Goal: Transaction & Acquisition: Obtain resource

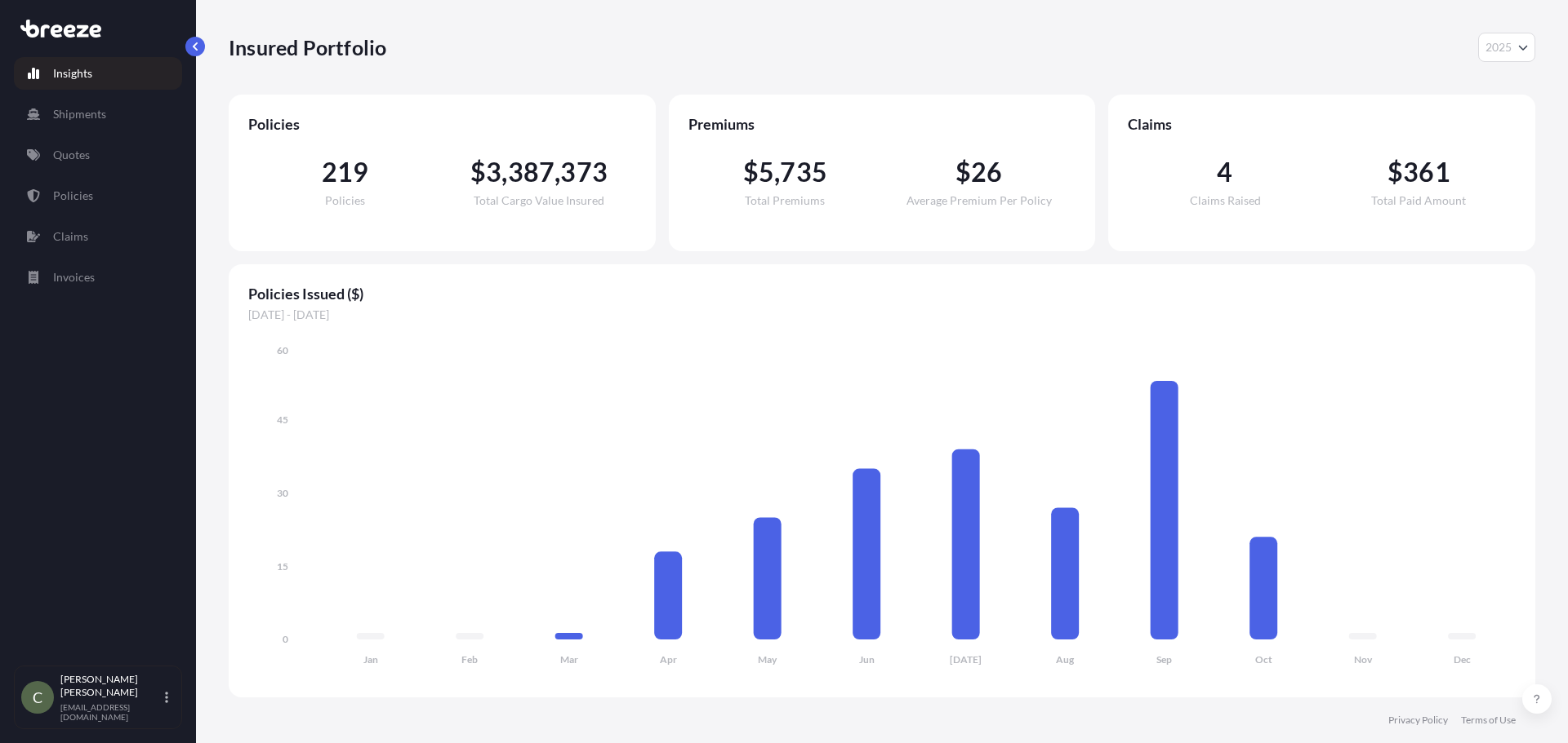
select select "2025"
click at [104, 163] on link "Quotes" at bounding box center [97, 155] width 168 height 32
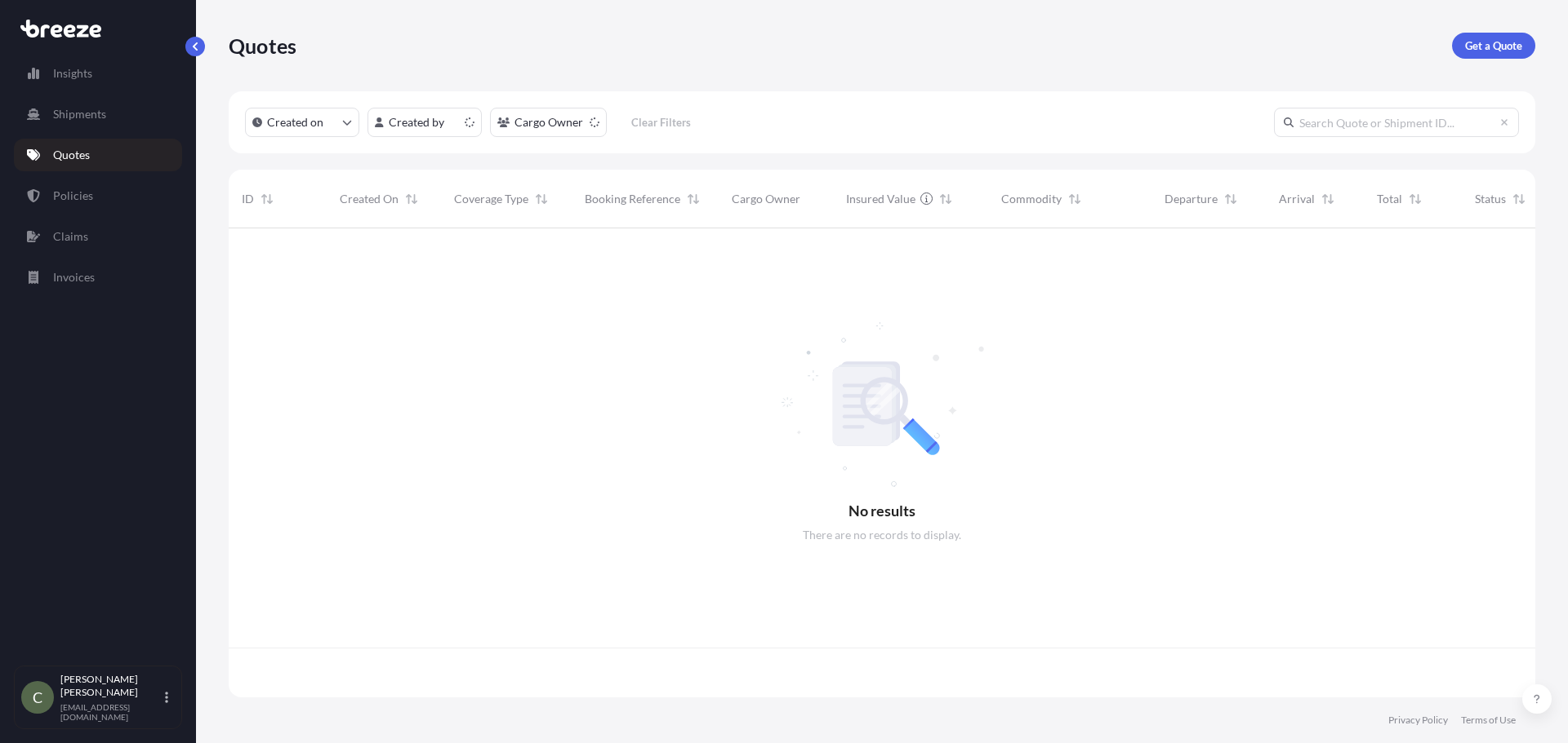
scroll to position [466, 1294]
click at [1469, 46] on p "Get a Quote" at bounding box center [1492, 46] width 57 height 16
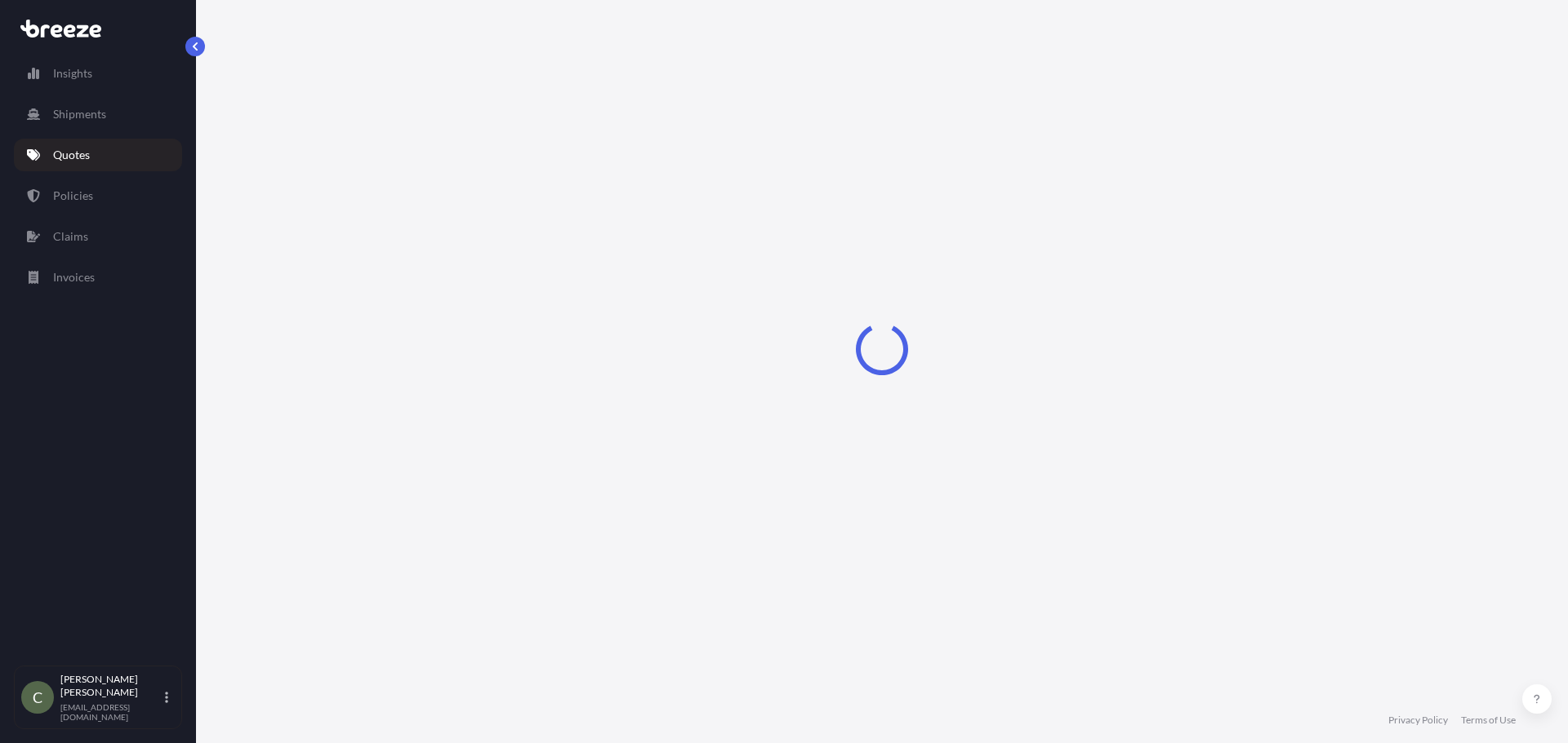
select select "Sea"
select select "1"
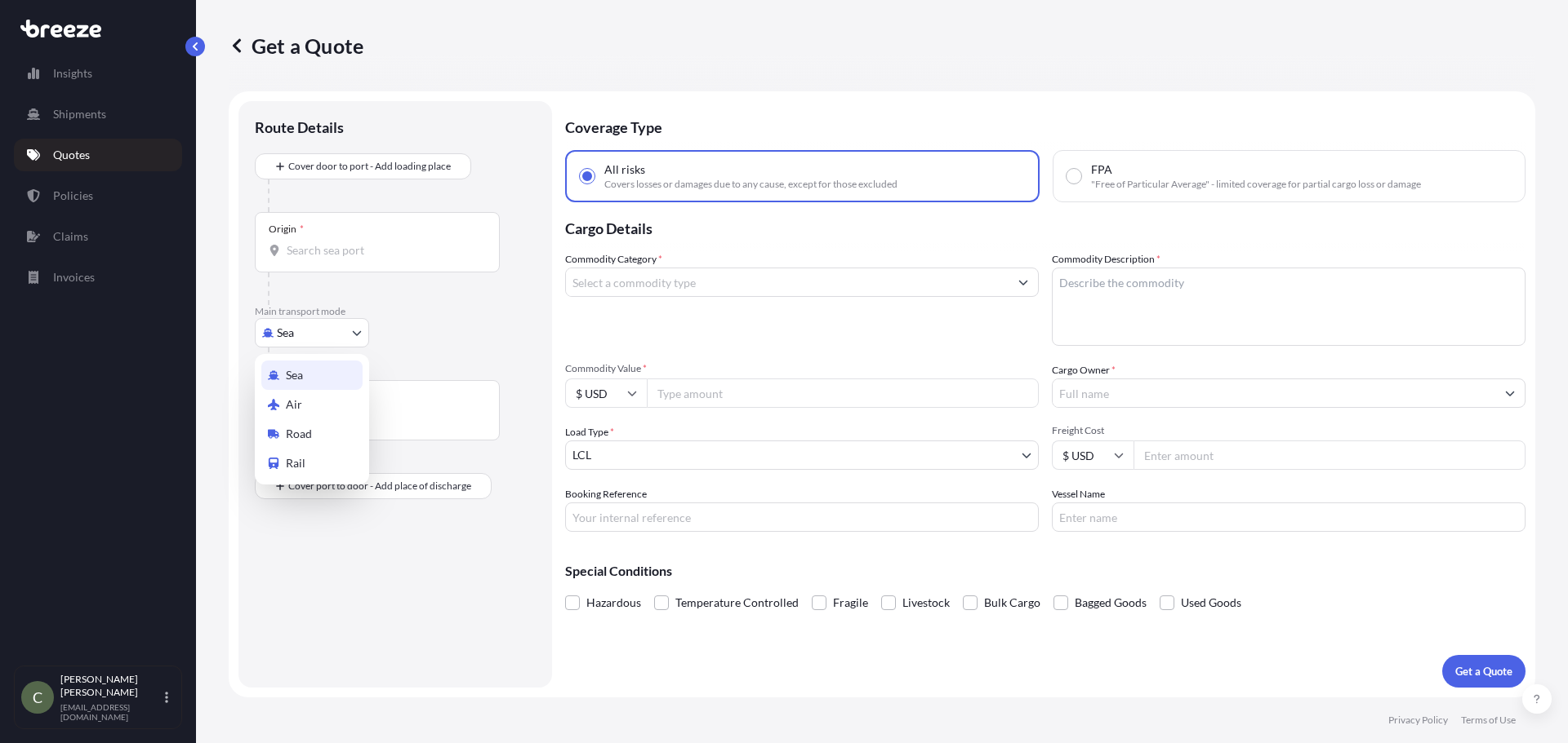
click at [352, 333] on body "Insights Shipments Quotes Policies Claims Invoices C [PERSON_NAME] [EMAIL_ADDRE…" at bounding box center [784, 372] width 1568 height 743
click at [302, 437] on span "Road" at bounding box center [298, 434] width 26 height 16
select select "Road"
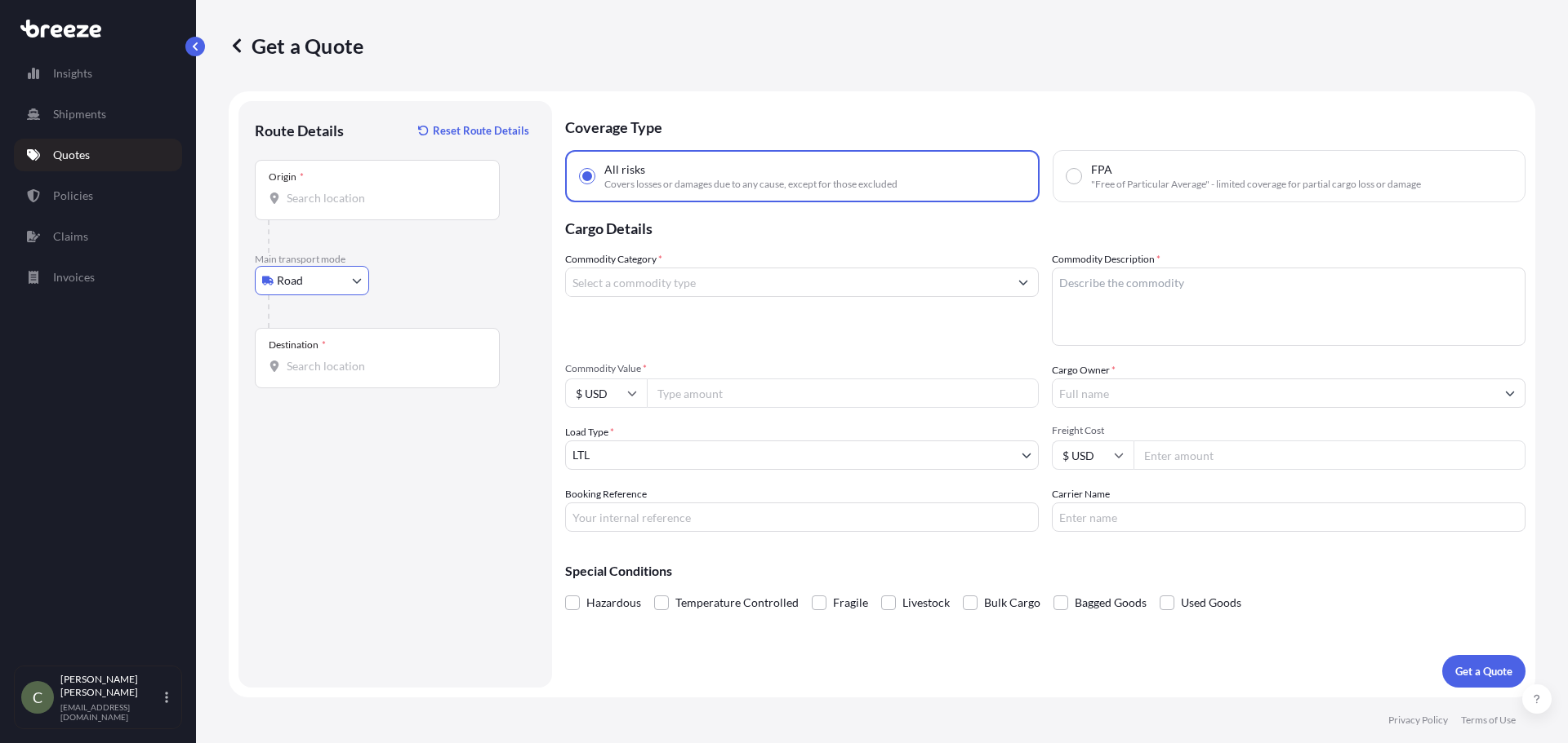
click at [334, 206] on input "Origin *" at bounding box center [383, 198] width 193 height 16
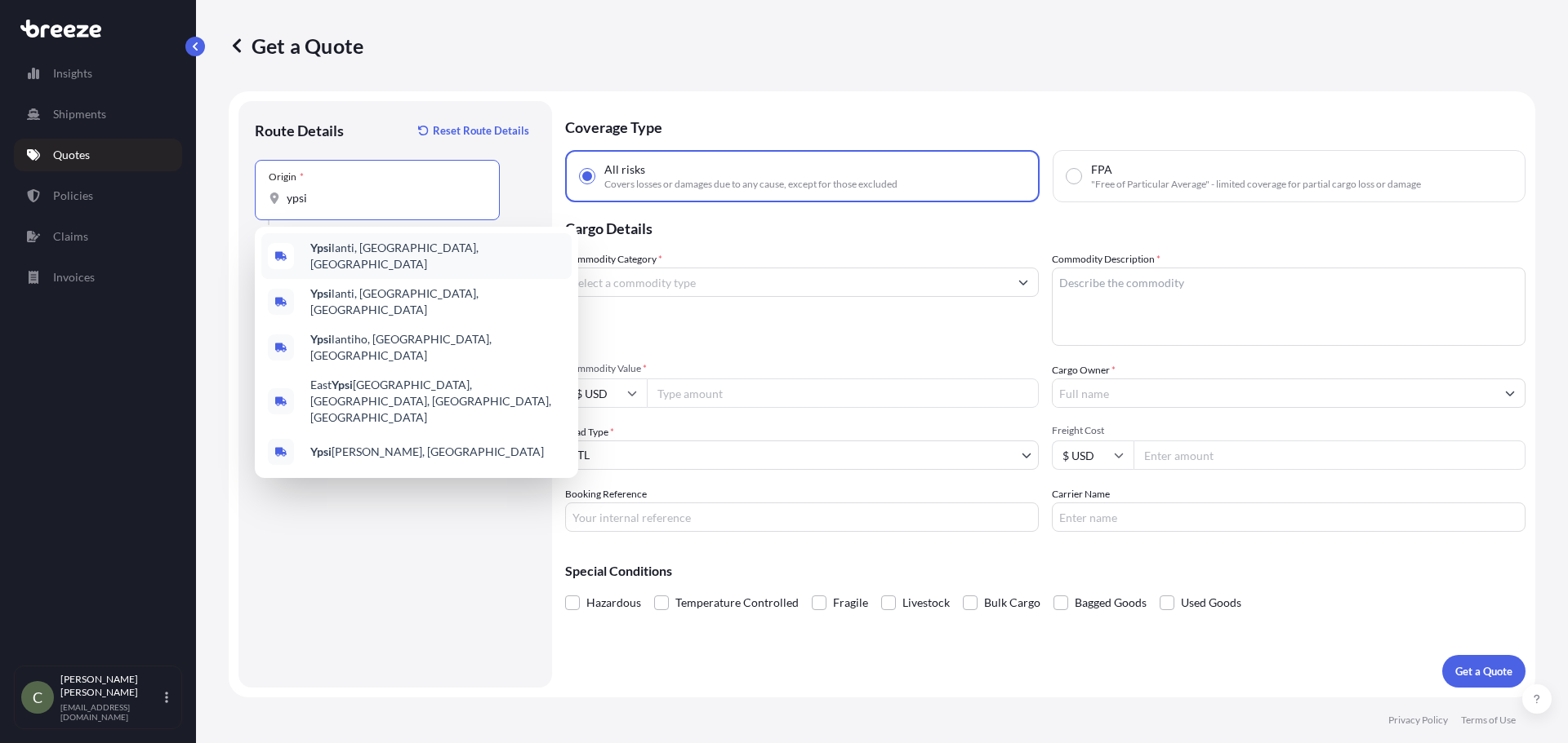
click at [347, 260] on span "Ypsi lanti, [GEOGRAPHIC_DATA], [GEOGRAPHIC_DATA]" at bounding box center [437, 256] width 255 height 32
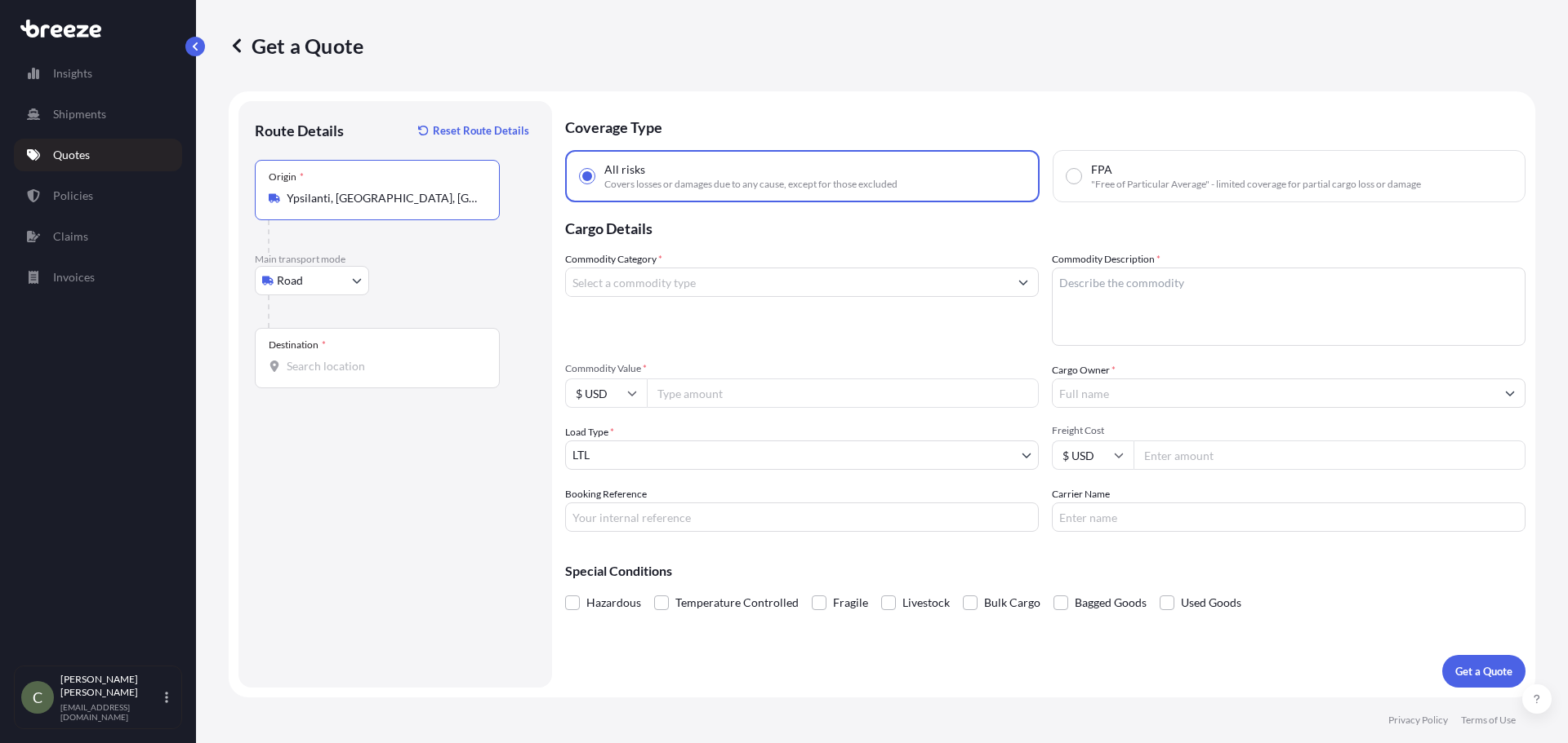
type input "Ypsilanti, [GEOGRAPHIC_DATA], [GEOGRAPHIC_DATA]"
click at [339, 370] on input "Destination *" at bounding box center [383, 366] width 193 height 16
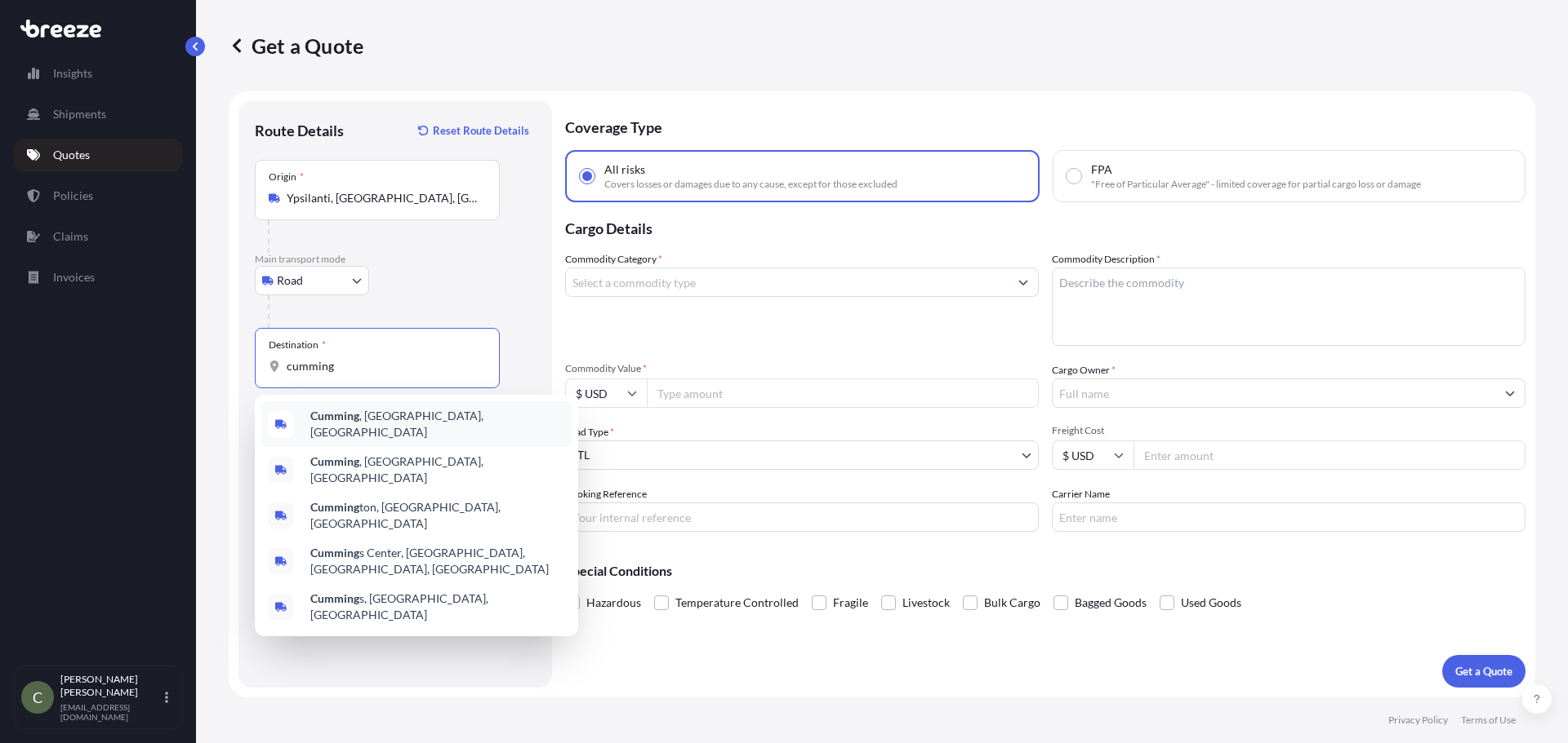
click at [338, 408] on div "[GEOGRAPHIC_DATA] , [GEOGRAPHIC_DATA], [GEOGRAPHIC_DATA]" at bounding box center [416, 424] width 311 height 46
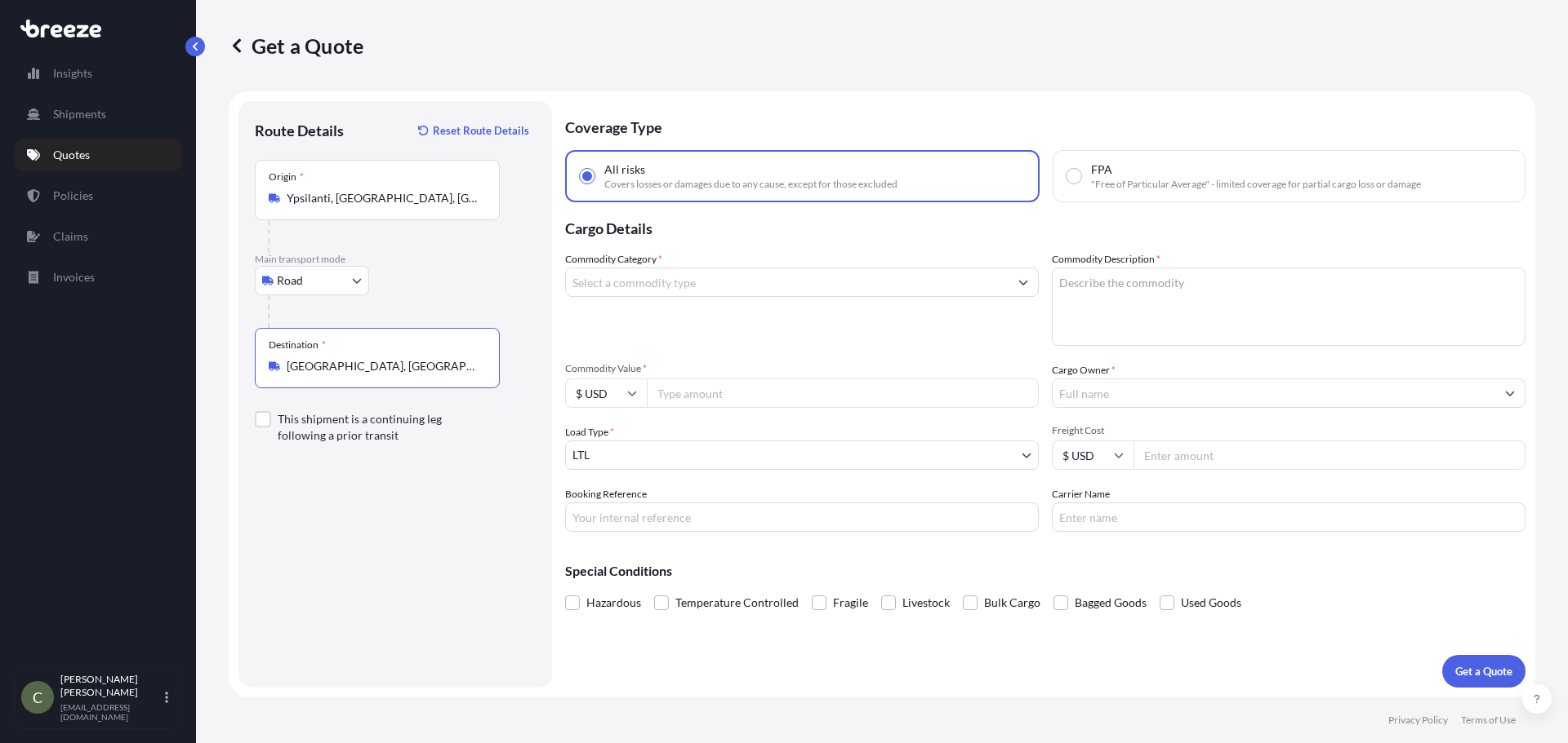
type input "[GEOGRAPHIC_DATA], [GEOGRAPHIC_DATA], [GEOGRAPHIC_DATA]"
click at [687, 291] on input "Commodity Category *" at bounding box center [788, 282] width 443 height 30
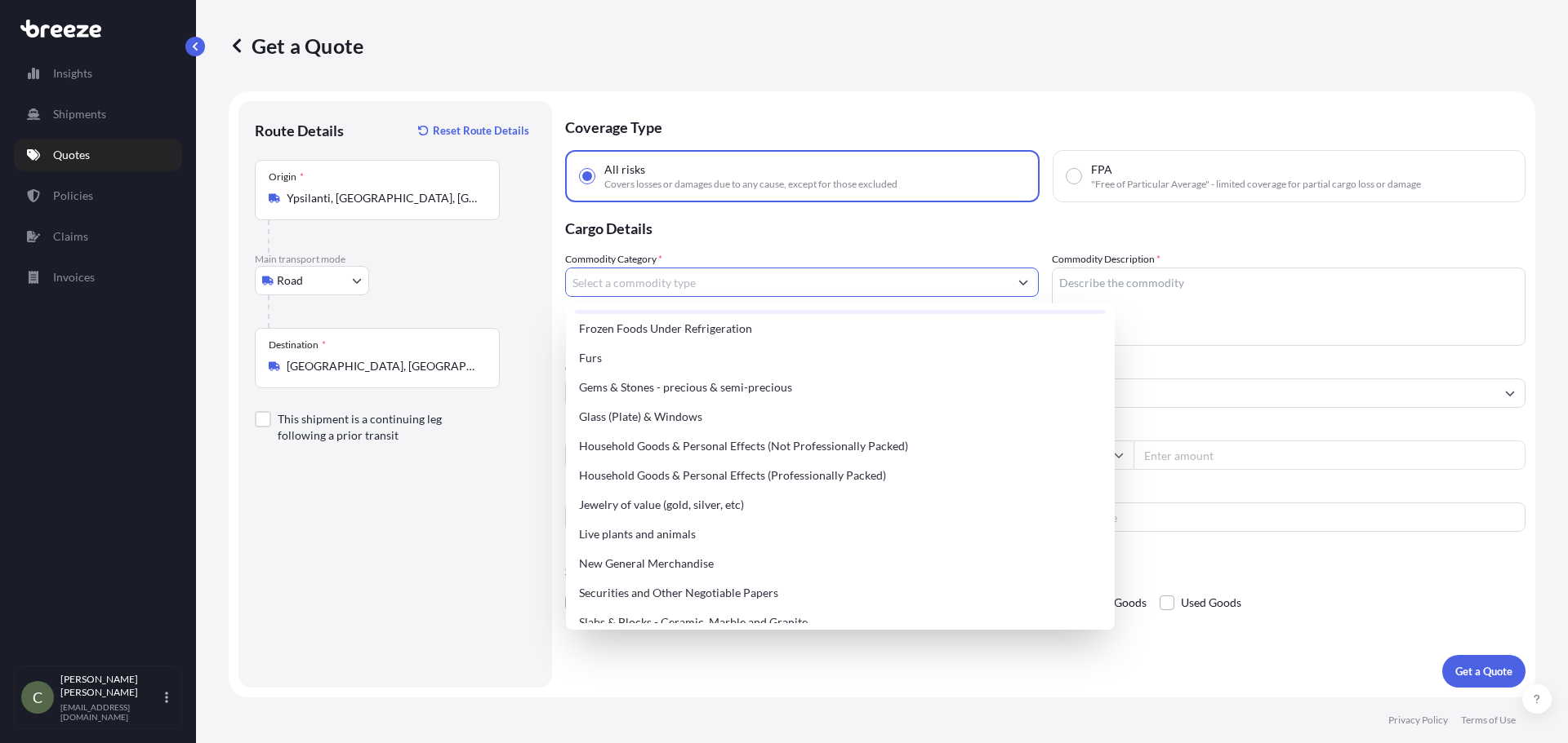
scroll to position [489, 0]
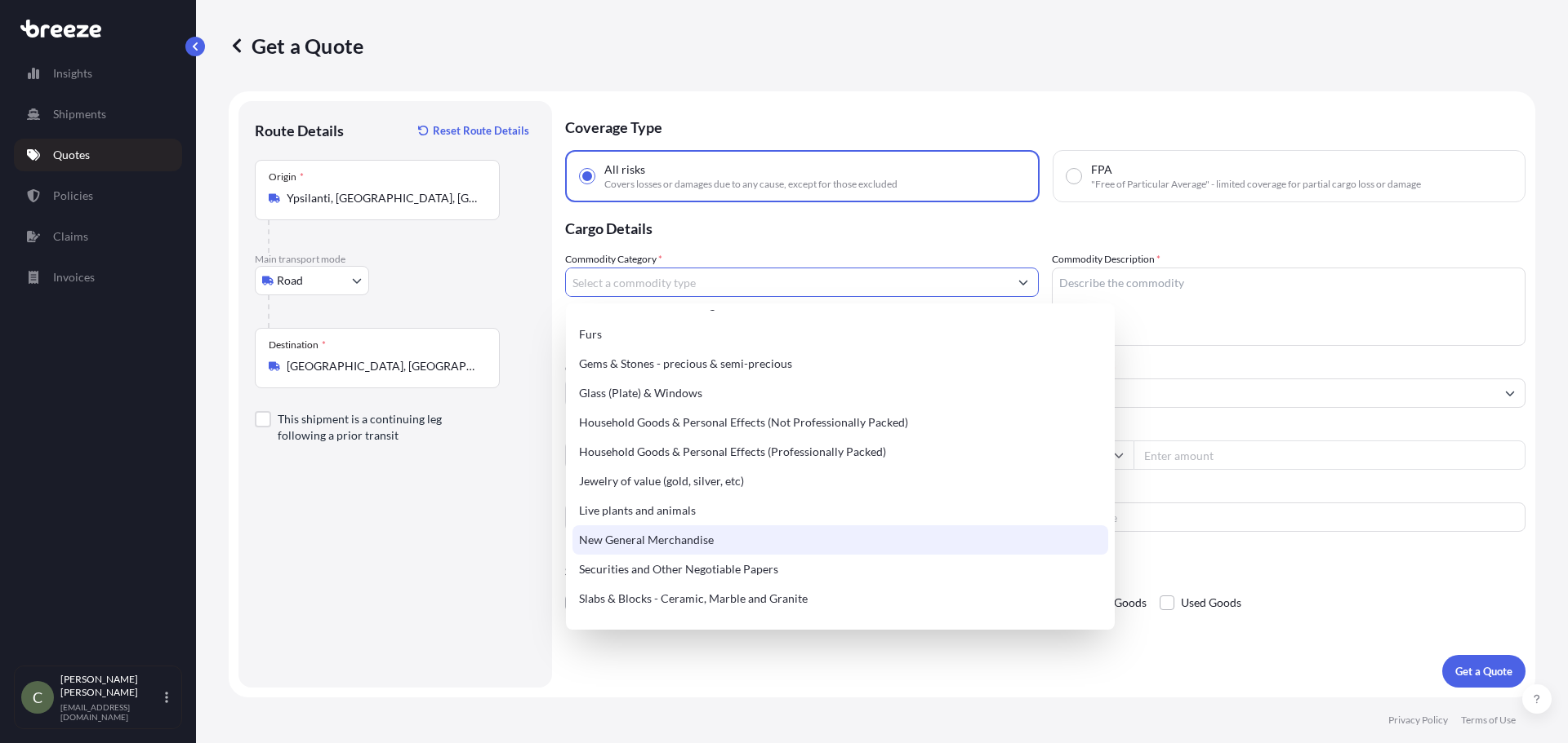
click at [708, 531] on div "New General Merchandise" at bounding box center [840, 540] width 536 height 30
type input "New General Merchandise"
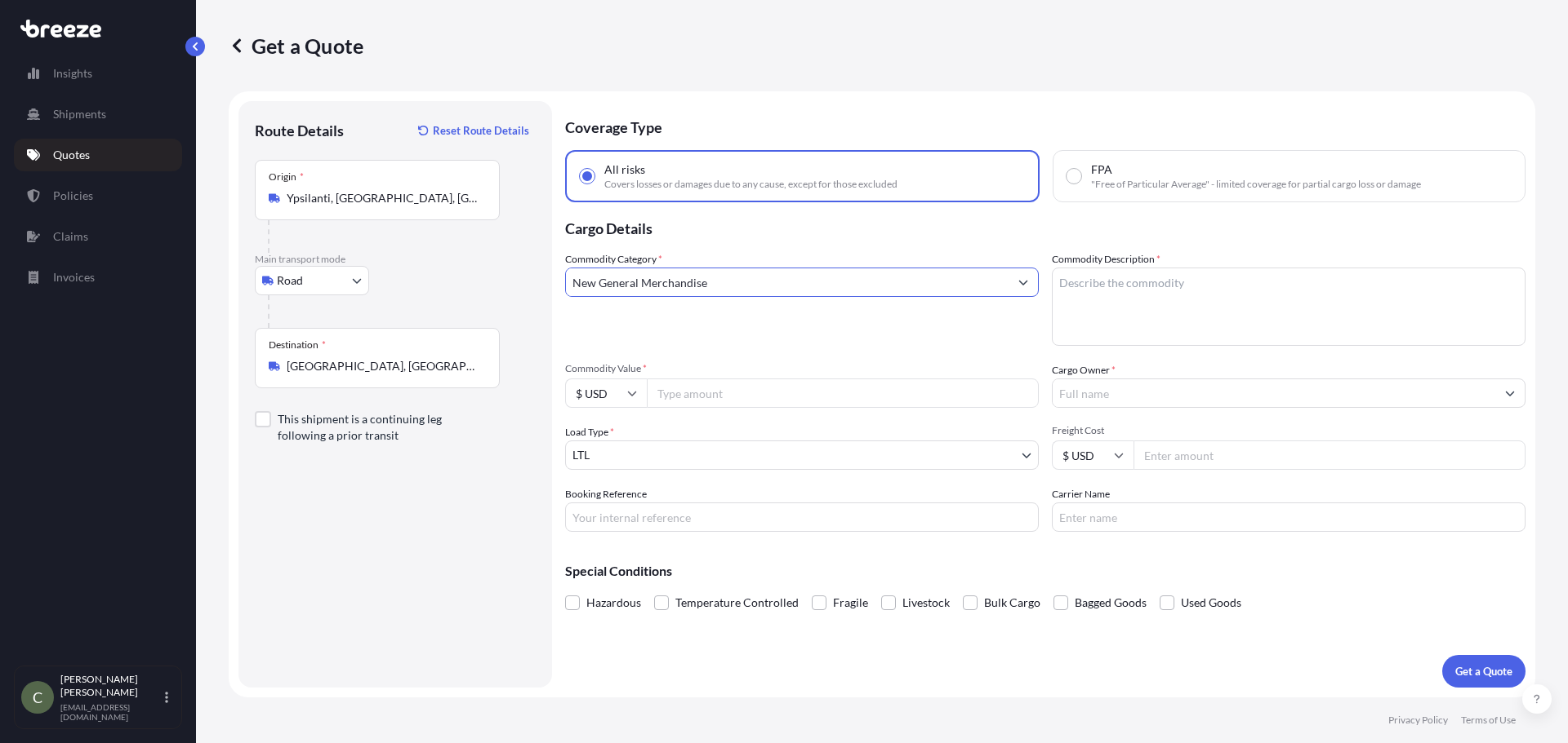
click at [1103, 307] on textarea "Commodity Description *" at bounding box center [1288, 307] width 473 height 78
type textarea "Acrylic Panels"
click at [934, 390] on input "Commodity Value *" at bounding box center [842, 393] width 392 height 30
type input "33000"
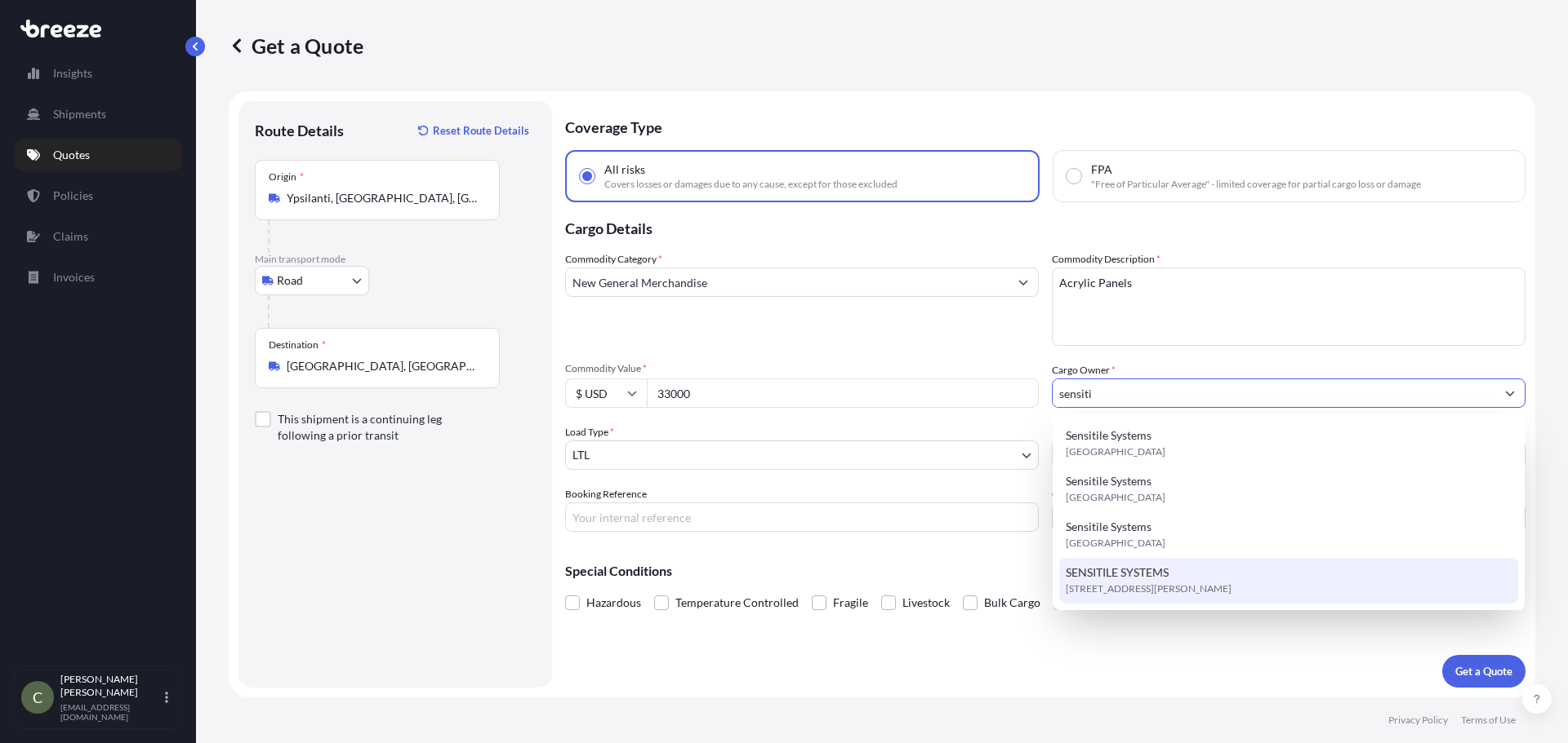
click at [1106, 585] on span "[STREET_ADDRESS][PERSON_NAME]" at bounding box center [1149, 589] width 166 height 16
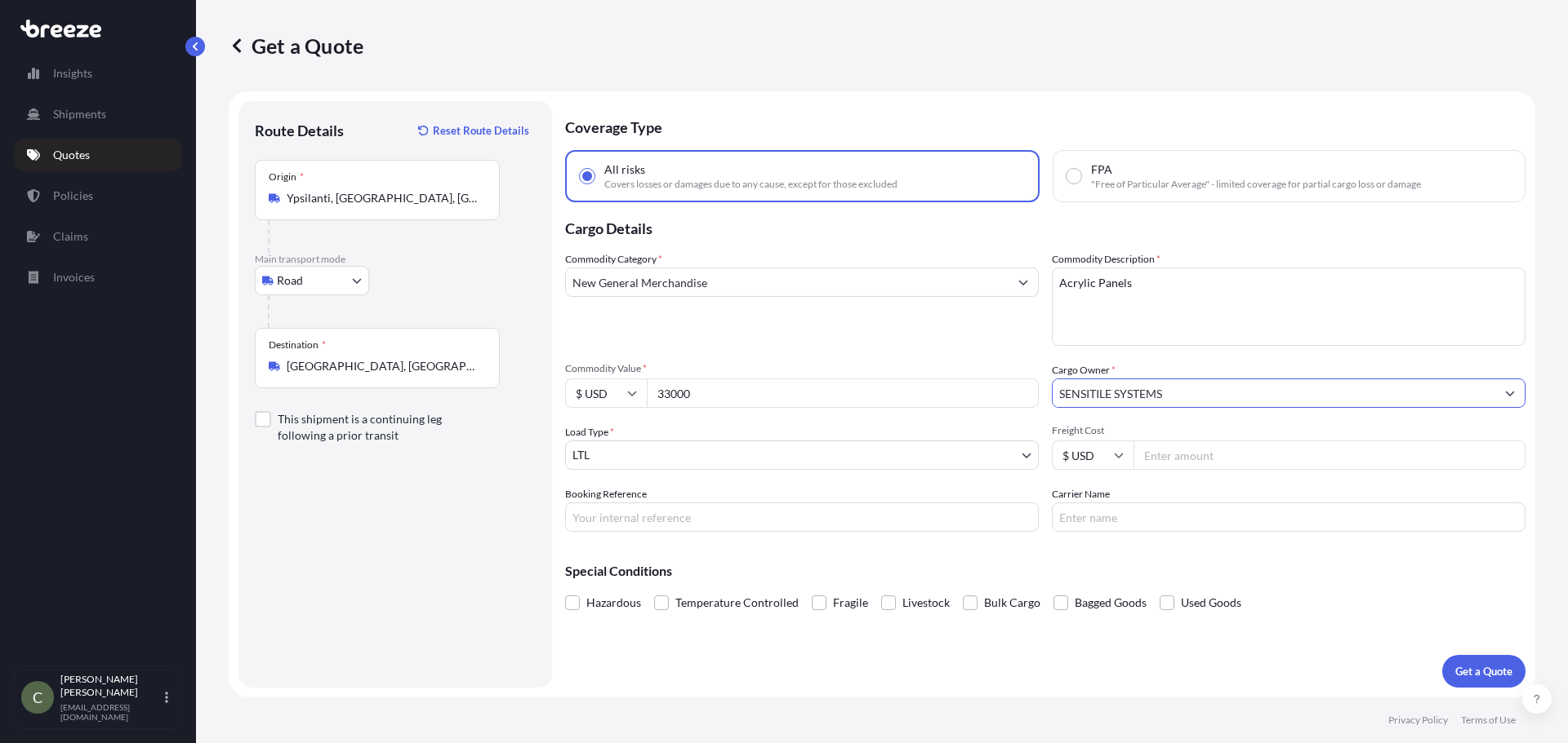
type input "SENSITILE SYSTEMS"
click at [1173, 452] on input "Freight Cost" at bounding box center [1329, 455] width 392 height 30
type input "500.36"
click at [1458, 672] on p "Get a Quote" at bounding box center [1482, 671] width 57 height 16
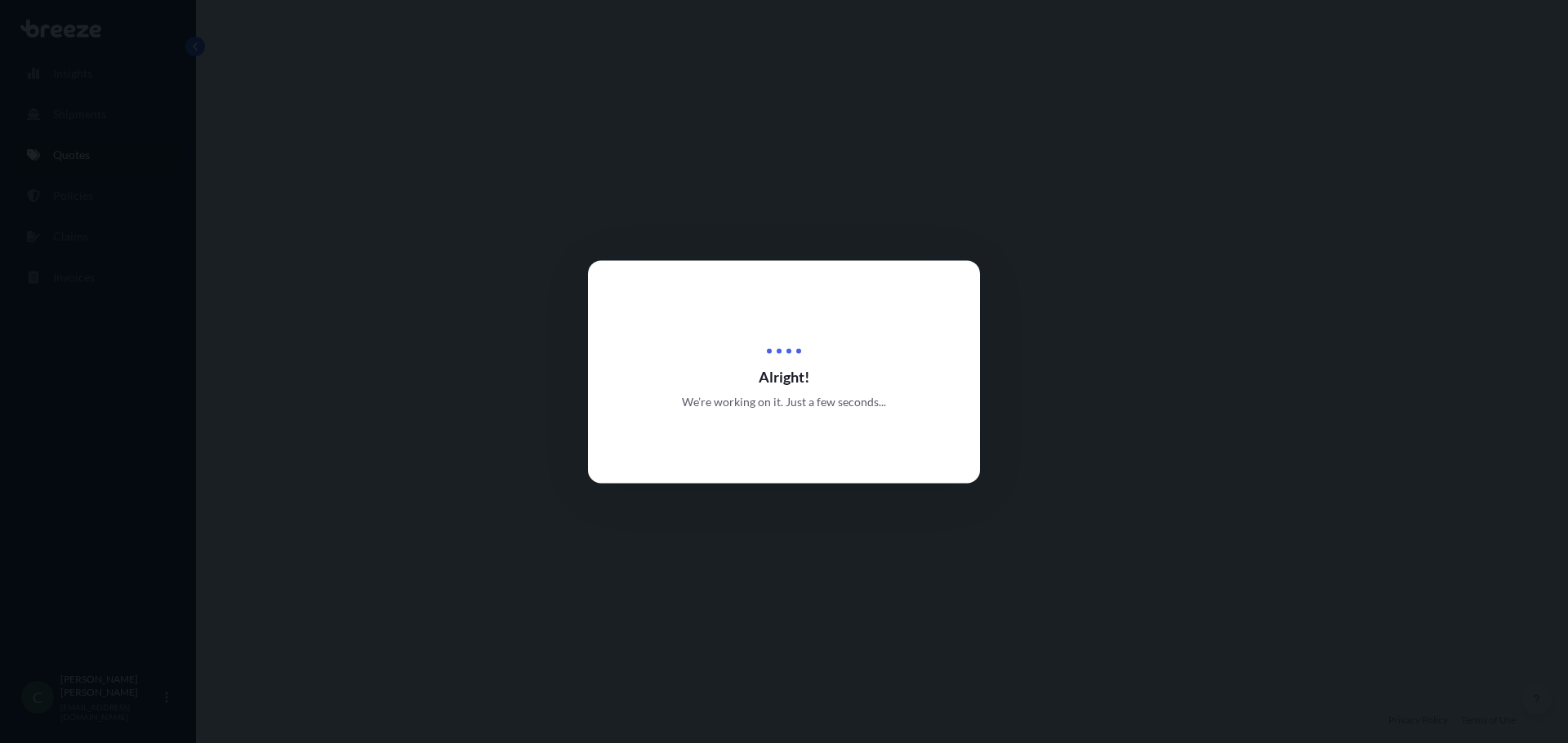
select select "Road"
select select "1"
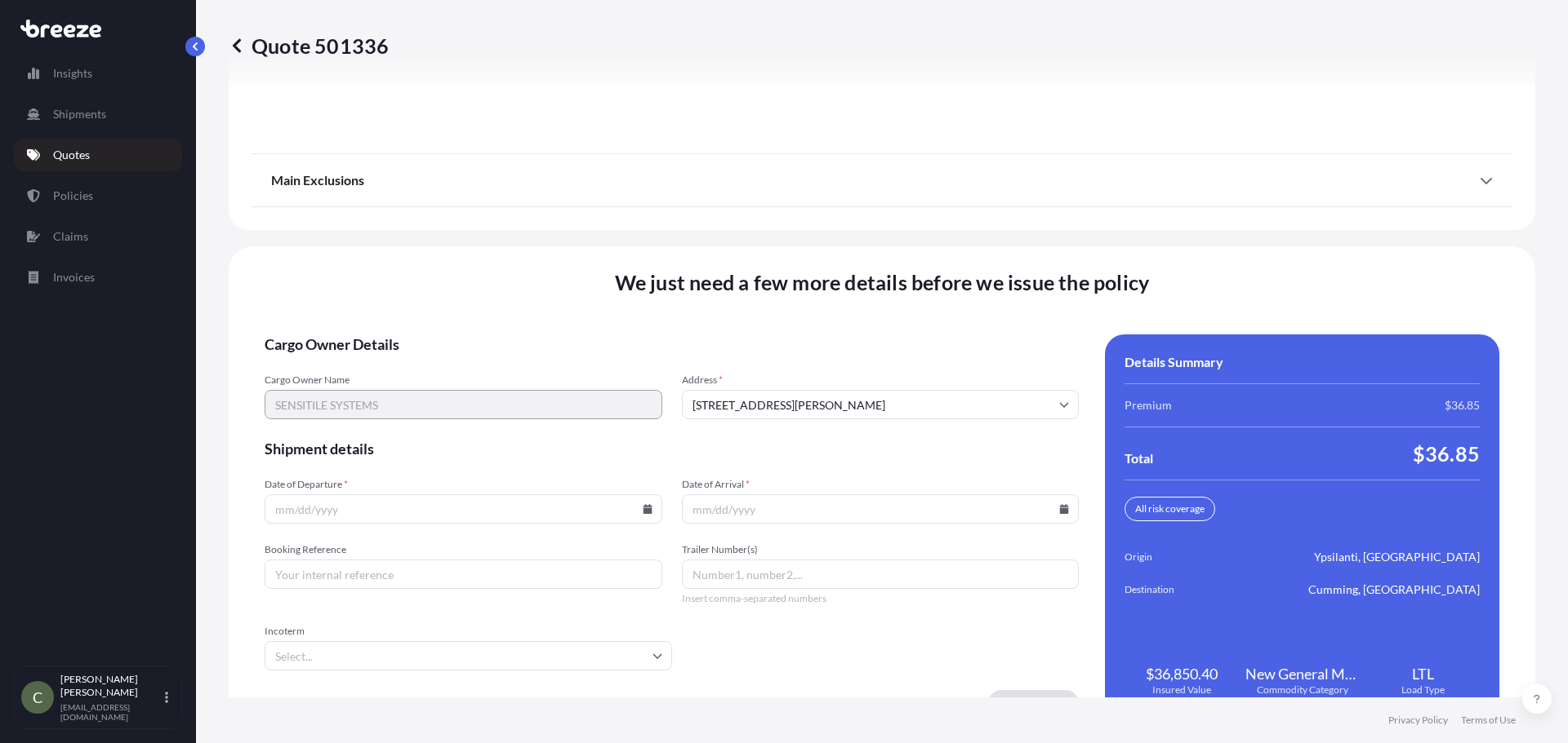
scroll to position [2106, 0]
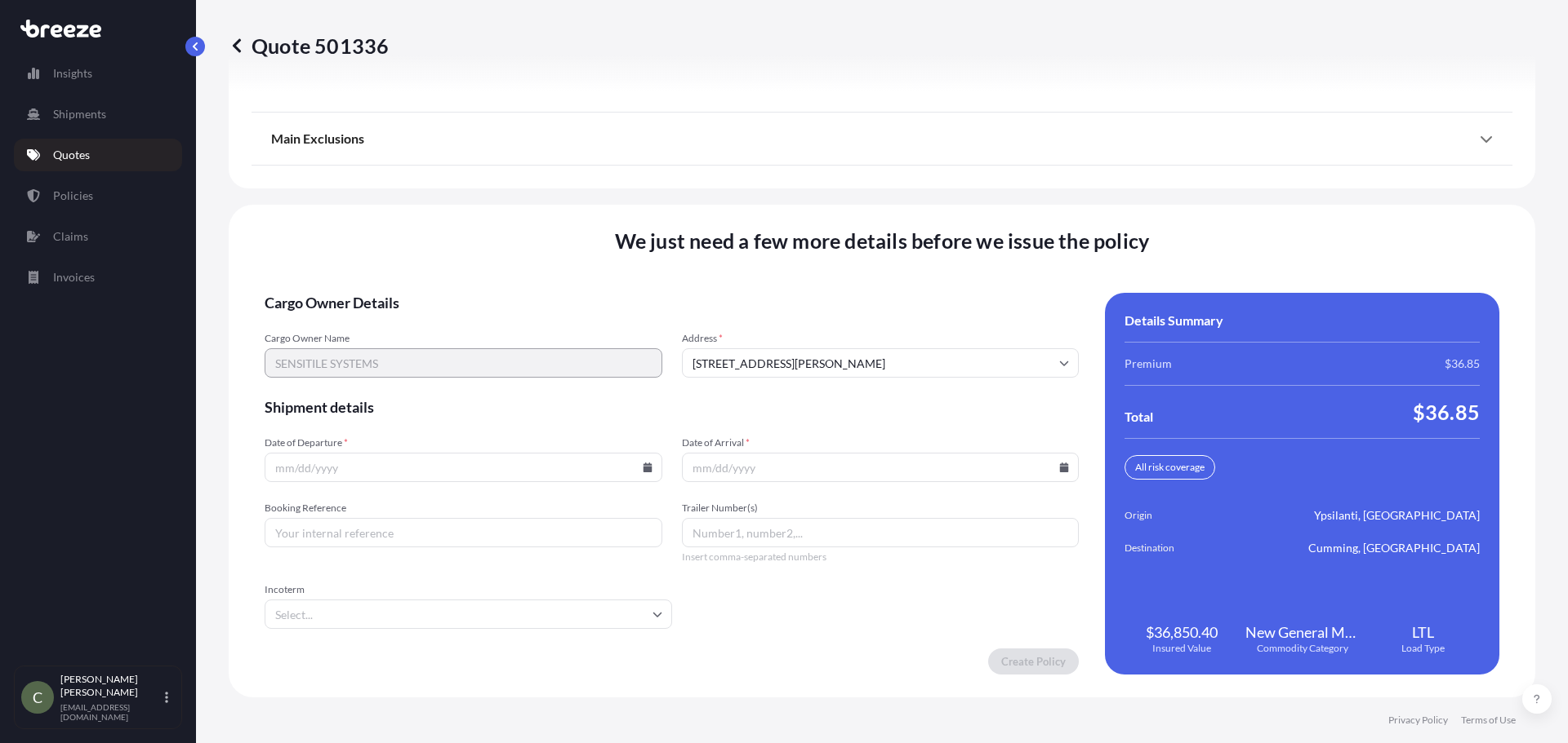
click at [643, 468] on icon at bounding box center [647, 467] width 9 height 10
click at [338, 321] on button "13" at bounding box center [347, 322] width 26 height 26
type input "[DATE]"
click at [1045, 462] on input "Date of Arrival *" at bounding box center [880, 467] width 398 height 30
click at [1059, 467] on icon at bounding box center [1063, 467] width 10 height 10
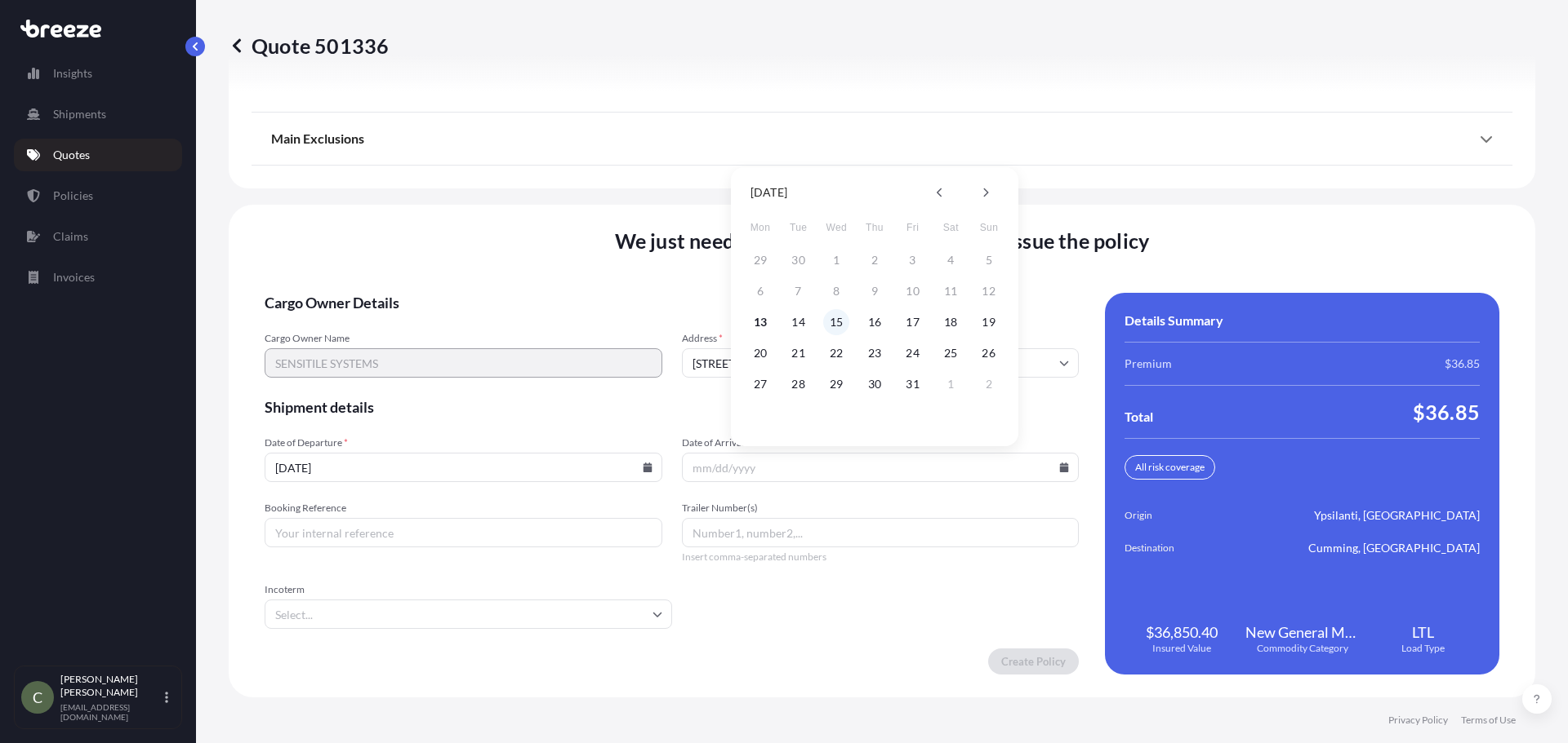
click at [830, 327] on button "15" at bounding box center [835, 322] width 26 height 26
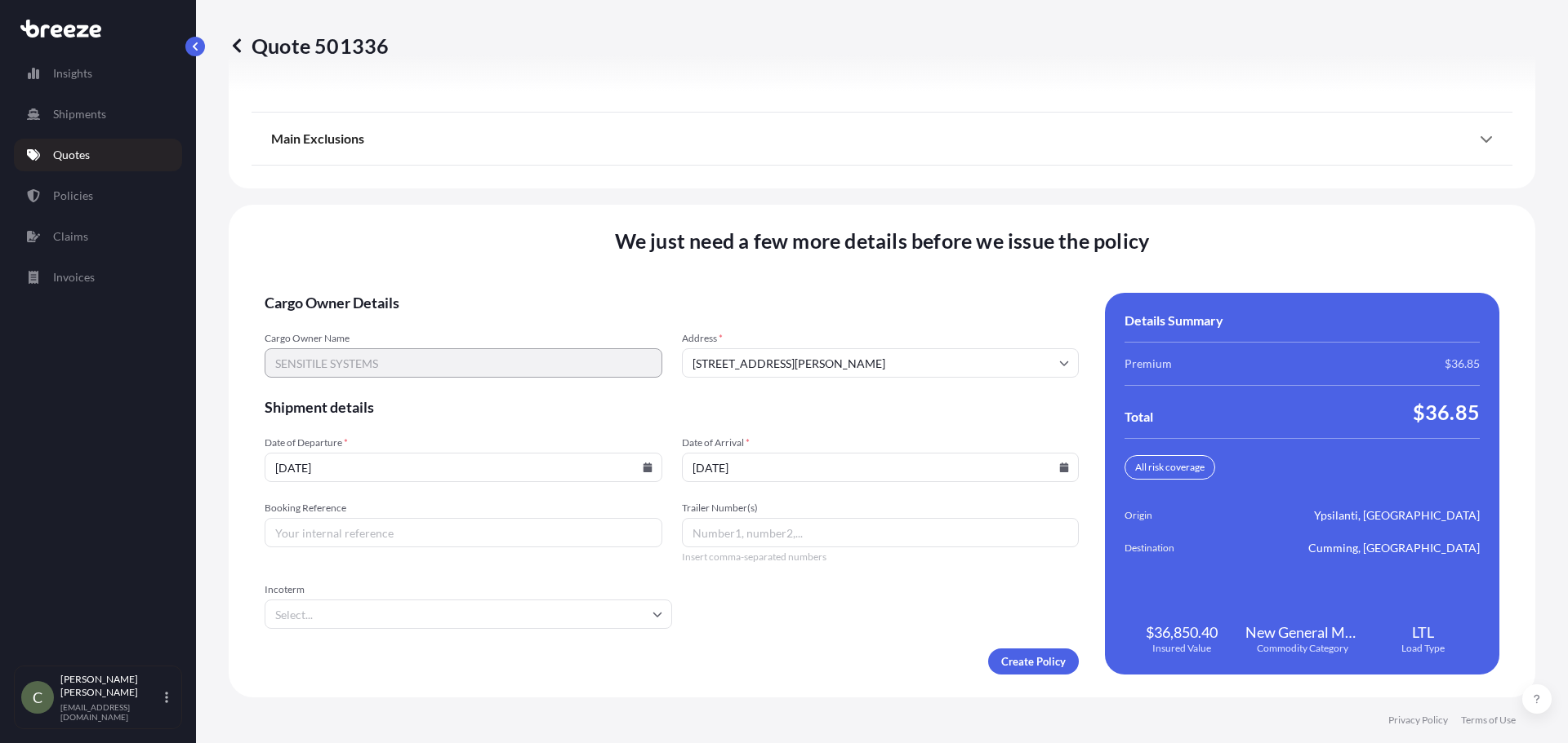
type input "[DATE]"
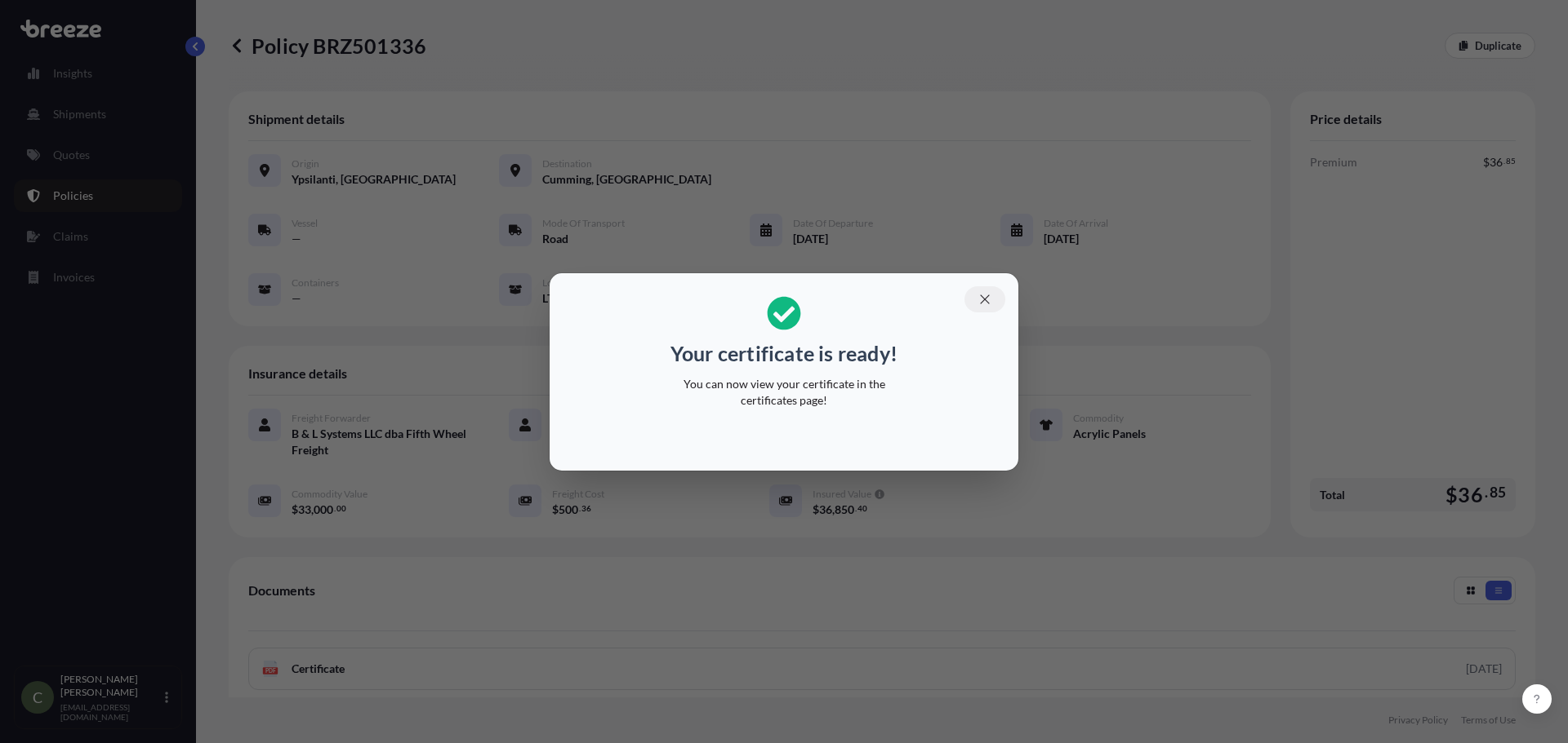
click at [989, 298] on icon "button" at bounding box center [985, 300] width 14 height 14
